Goal: Task Accomplishment & Management: Complete application form

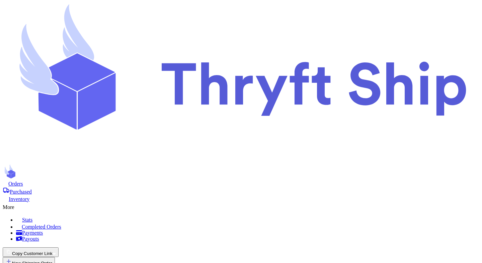
scroll to position [144, 0]
select select "GU"
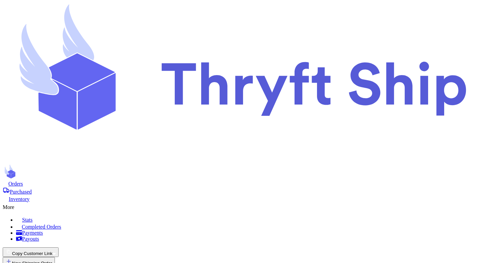
type input "test"
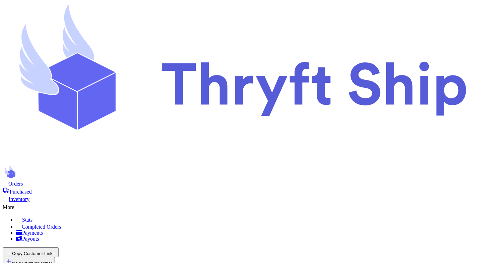
type input "test 2"
select select "unpaid"
type input "0"
type input "12"
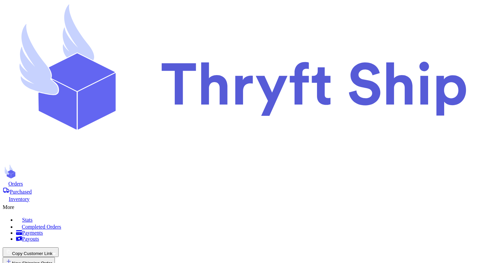
scroll to position [111, 0]
type input "item 123"
select select "unknown"
type input "1"
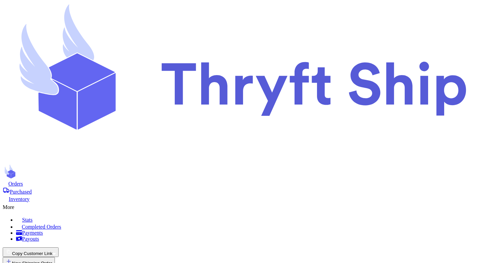
type input "8"
type input "0"
select select "GU"
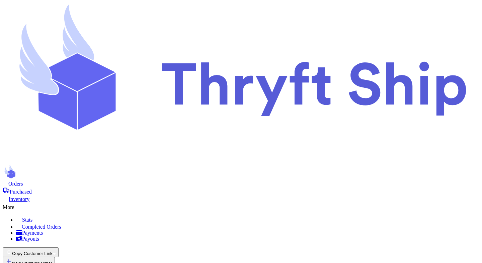
type input "54212"
type input "test 2"
select select "unpaid"
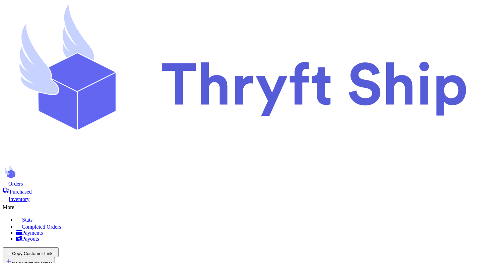
type input "0"
type input "12"
type input "1"
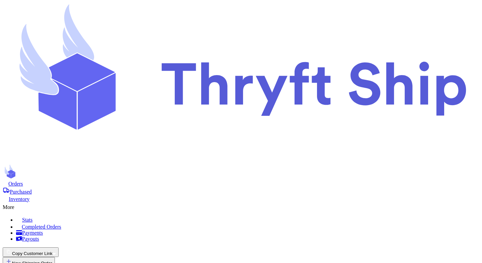
type input "10"
select select "unpaid"
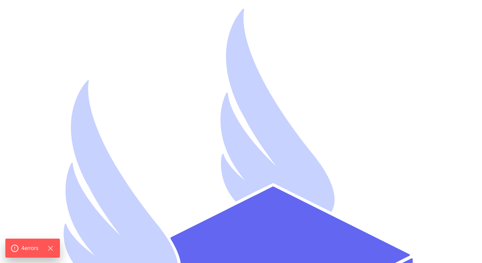
select select "unpaid"
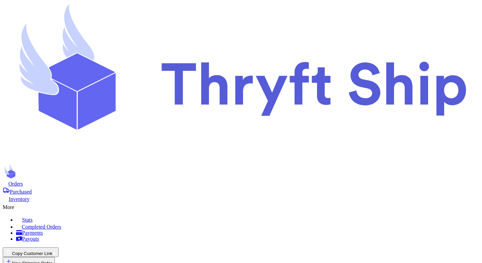
scroll to position [84, 0]
select select "GU"
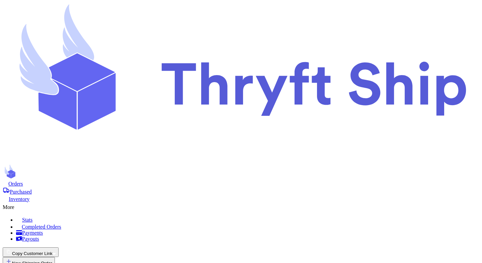
type input "test"
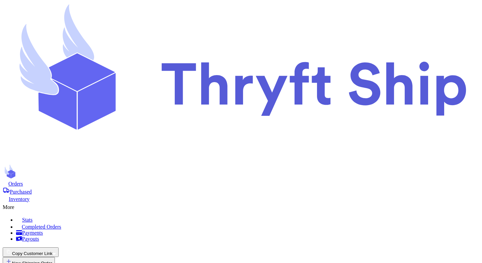
type input "item 1234"
type input "2"
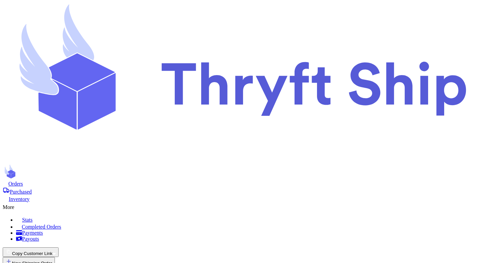
type input "test 2"
select select "unpaid"
type input "0"
type input "10"
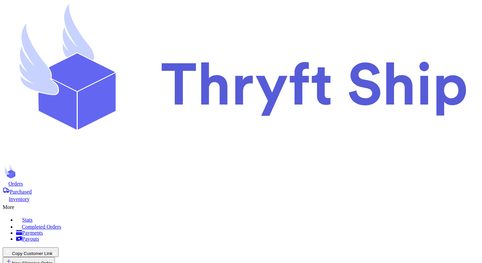
type input "12"
type input "item 1234"
select select "unknown"
type input "2"
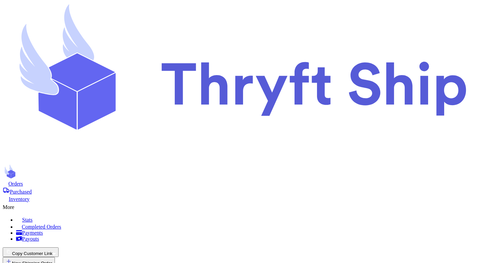
type input "8"
type input "0"
select select "GU"
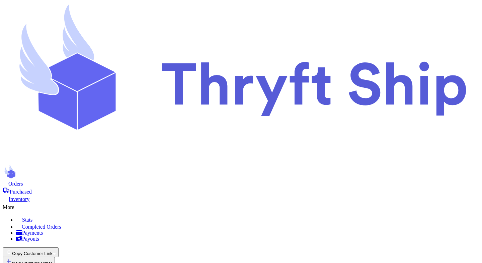
type input "123"
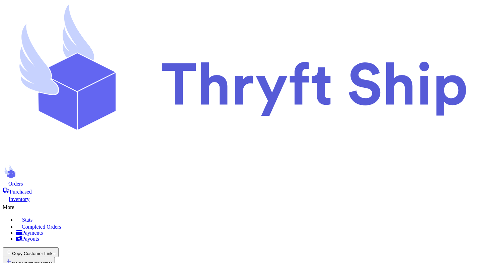
scroll to position [790, 0]
type input "test 2"
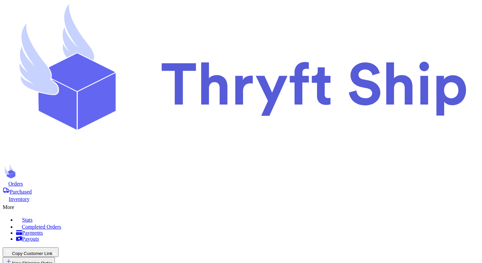
select select "unpaid"
type input "0"
type input "10"
type input "12"
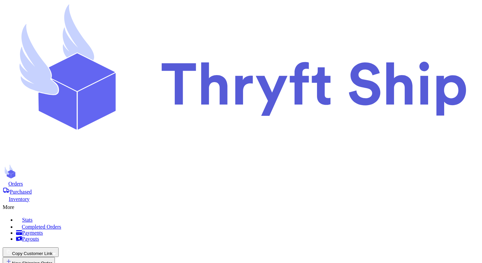
type input "item 1234"
select select "unknown"
type input "2"
type input "8"
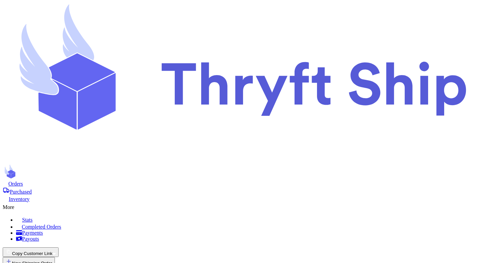
type input "0"
select select "GU"
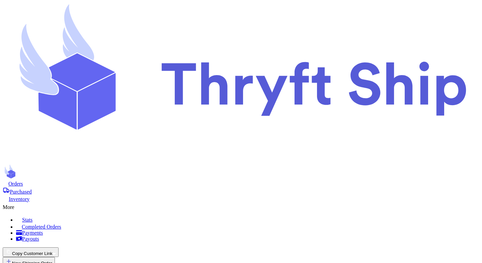
select select "GU"
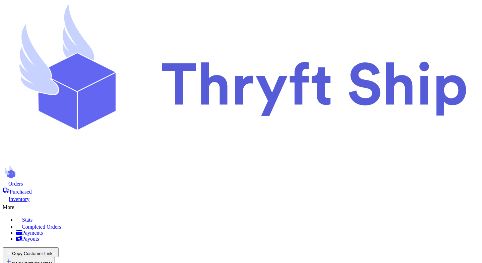
type input "54211"
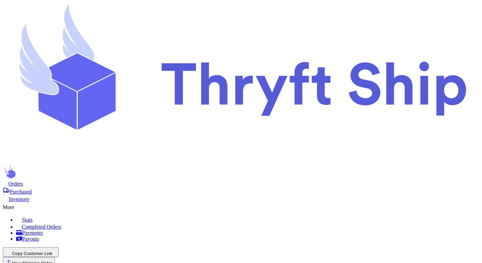
type input "item 1234"
type input "2"
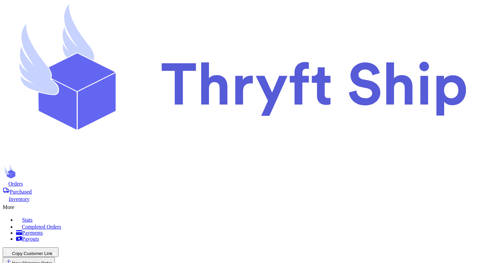
scroll to position [582, 0]
type input "10"
type input "20"
type input "30"
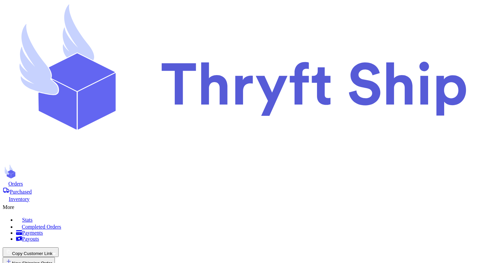
type input "Mutahhar Ahmad"
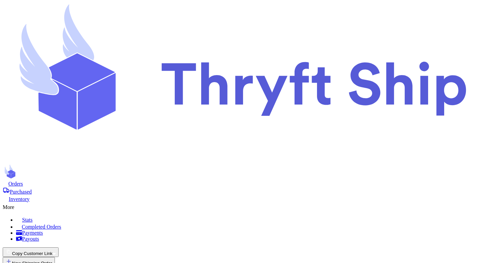
type input "test 2"
select select "unpaid"
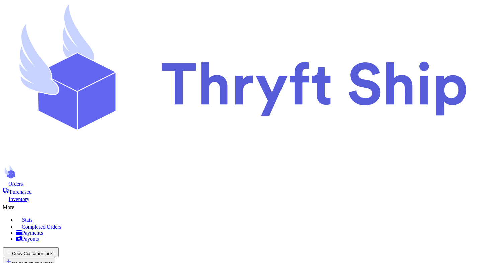
type input "0"
type input "12"
